Goal: Information Seeking & Learning: Learn about a topic

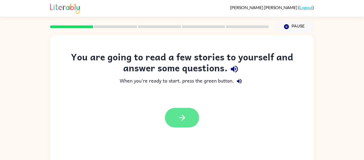
click at [178, 126] on button "button" at bounding box center [182, 117] width 34 height 19
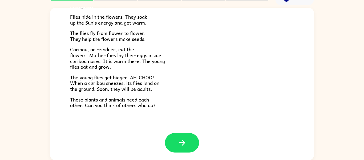
scroll to position [28, 0]
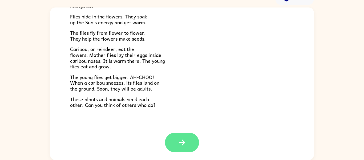
click at [172, 147] on button "button" at bounding box center [182, 142] width 34 height 19
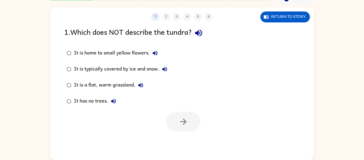
scroll to position [0, 0]
click at [188, 127] on button "button" at bounding box center [183, 121] width 34 height 19
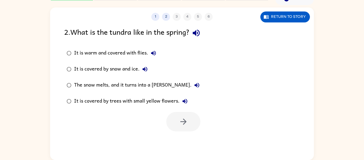
click at [125, 53] on div "It is warm and covered with flies." at bounding box center [116, 53] width 85 height 11
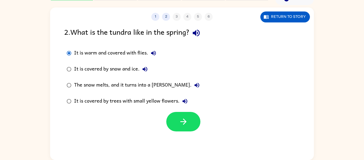
click at [150, 82] on div "The snow melts, and it turns into a [PERSON_NAME]." at bounding box center [138, 85] width 128 height 11
click at [173, 119] on button "button" at bounding box center [183, 121] width 34 height 19
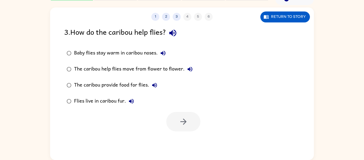
click at [152, 54] on div "Baby flies stay warm in caribou noses." at bounding box center [121, 53] width 94 height 11
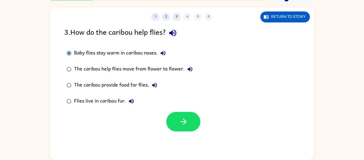
click at [190, 132] on div "1 2 3 4 5 6 Return to story 3 . How do the caribou help flies? Baby flies stay …" at bounding box center [182, 83] width 264 height 152
click at [187, 126] on icon "button" at bounding box center [183, 121] width 9 height 9
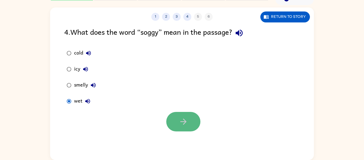
click at [173, 128] on button "button" at bounding box center [183, 121] width 34 height 19
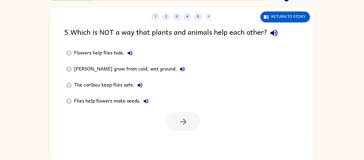
click at [173, 128] on div at bounding box center [183, 121] width 34 height 19
click at [159, 69] on div "[PERSON_NAME] grow from cold, wet ground." at bounding box center [131, 69] width 114 height 11
click at [188, 130] on button "button" at bounding box center [183, 121] width 34 height 19
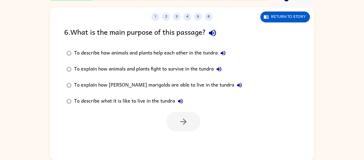
click at [208, 49] on div "To describe how animals and plants help each other in the tundra" at bounding box center [151, 53] width 154 height 11
click at [194, 119] on button "button" at bounding box center [183, 121] width 34 height 19
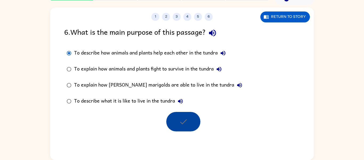
click at [194, 119] on div at bounding box center [183, 121] width 34 height 19
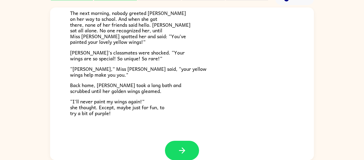
scroll to position [149, 0]
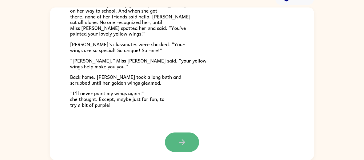
click at [182, 147] on button "button" at bounding box center [182, 141] width 34 height 19
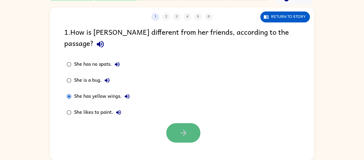
click at [181, 128] on icon "button" at bounding box center [183, 132] width 9 height 9
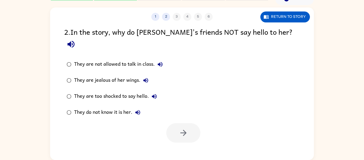
click at [120, 107] on div "They do not know it is her." at bounding box center [108, 112] width 69 height 11
click at [183, 128] on icon "button" at bounding box center [183, 132] width 9 height 9
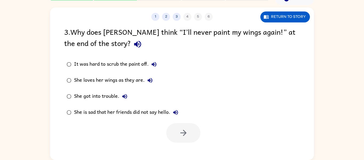
click at [128, 80] on div "She loves her wings as they are." at bounding box center [114, 80] width 81 height 11
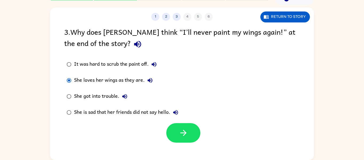
click at [193, 142] on div at bounding box center [183, 132] width 34 height 19
click at [180, 135] on icon "button" at bounding box center [183, 132] width 9 height 9
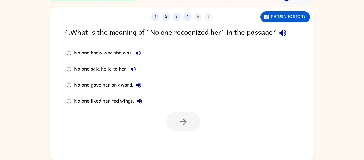
click at [119, 53] on div "No one knew who she was." at bounding box center [109, 53] width 70 height 11
click at [182, 116] on button "button" at bounding box center [183, 121] width 34 height 19
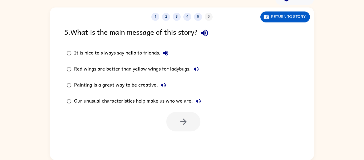
click at [150, 100] on div "Our unusual characteristics help make us who we are." at bounding box center [139, 101] width 130 height 11
click at [189, 115] on button "button" at bounding box center [183, 121] width 34 height 19
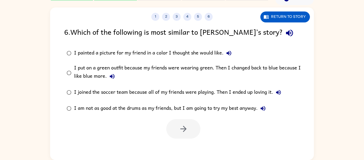
click at [185, 109] on div "I am not as good at the drums as my friends, but I am going to try my best anyw…" at bounding box center [171, 108] width 195 height 11
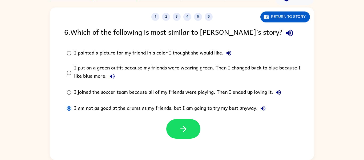
click at [173, 55] on div "I painted a picture for my friend in a color I thought she would like." at bounding box center [154, 53] width 160 height 11
click at [176, 51] on div "I painted a picture for my friend in a color I thought she would like." at bounding box center [154, 53] width 160 height 11
click at [175, 68] on div "I put on a green outfit because my friends were wearing green. Then I changed b…" at bounding box center [190, 73] width 233 height 18
click at [184, 135] on button "button" at bounding box center [183, 128] width 34 height 19
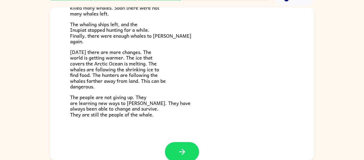
scroll to position [180, 0]
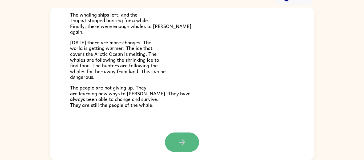
click at [189, 141] on button "button" at bounding box center [182, 141] width 34 height 19
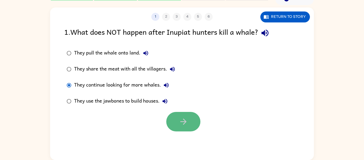
click at [173, 121] on button "button" at bounding box center [183, 121] width 34 height 19
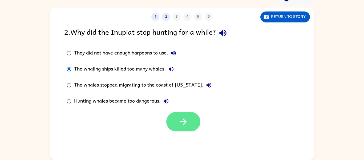
click at [169, 122] on button "button" at bounding box center [183, 121] width 34 height 19
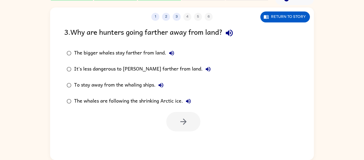
click at [169, 122] on div at bounding box center [183, 121] width 34 height 19
click at [157, 100] on div "The whales are following the shrinking Arctic ice." at bounding box center [134, 101] width 120 height 11
click at [173, 114] on button "button" at bounding box center [183, 121] width 34 height 19
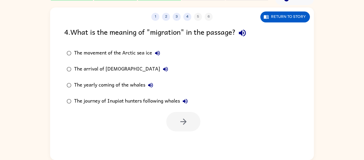
click at [93, 84] on div "The yearly coming of the whales" at bounding box center [115, 85] width 82 height 11
click at [178, 124] on button "button" at bounding box center [183, 121] width 34 height 19
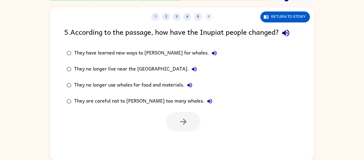
click at [145, 49] on div "They have learned new ways to [PERSON_NAME] for whales." at bounding box center [147, 53] width 146 height 11
click at [188, 125] on icon "button" at bounding box center [183, 121] width 9 height 9
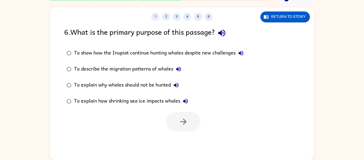
click at [102, 103] on div "To explain how shrinking sea ice impacts whales" at bounding box center [132, 101] width 117 height 11
click at [191, 115] on button "button" at bounding box center [183, 121] width 34 height 19
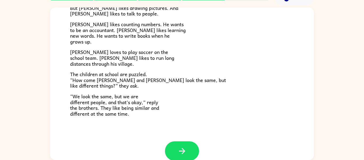
scroll to position [116, 0]
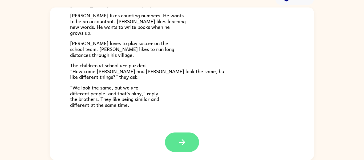
click at [186, 142] on icon "button" at bounding box center [182, 141] width 9 height 9
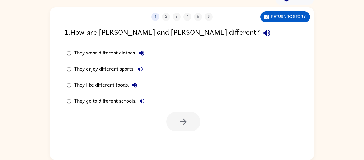
scroll to position [0, 0]
click at [188, 118] on button "button" at bounding box center [183, 121] width 34 height 19
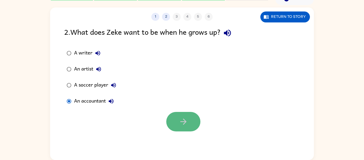
click at [185, 120] on icon "button" at bounding box center [183, 121] width 9 height 9
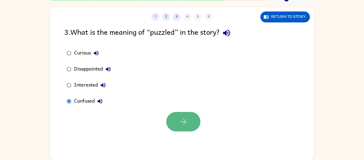
click at [184, 125] on icon "button" at bounding box center [183, 121] width 9 height 9
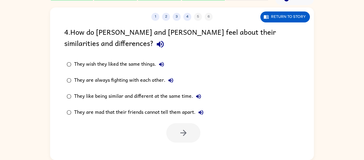
click at [137, 99] on div "They like being similar and different at the same time." at bounding box center [139, 96] width 130 height 11
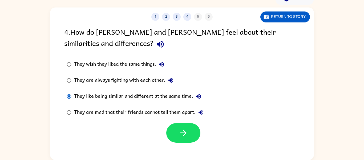
click at [135, 96] on div "They like being similar and different at the same time." at bounding box center [139, 96] width 130 height 11
click at [186, 135] on icon "button" at bounding box center [183, 132] width 9 height 9
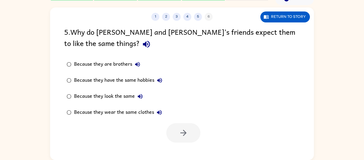
click at [126, 64] on div "Because they are brothers" at bounding box center [108, 64] width 69 height 11
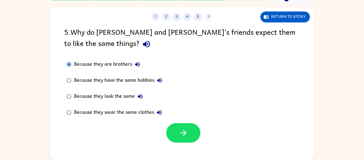
click at [115, 94] on div "Because they look the same" at bounding box center [110, 96] width 72 height 11
click at [185, 135] on icon "button" at bounding box center [183, 132] width 9 height 9
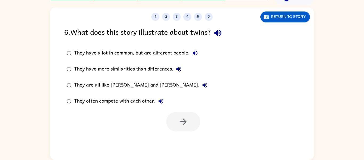
click at [185, 135] on div "1 2 3 4 5 6 Return to story 6 . What does this story illustrate about twins? Th…" at bounding box center [182, 83] width 264 height 152
click at [116, 51] on div "They have a lot in common, but are different people." at bounding box center [137, 53] width 126 height 11
click at [178, 114] on button "button" at bounding box center [183, 121] width 34 height 19
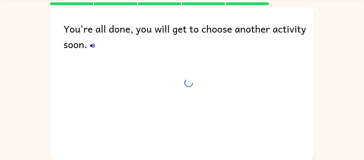
scroll to position [18, 0]
